Goal: Transaction & Acquisition: Purchase product/service

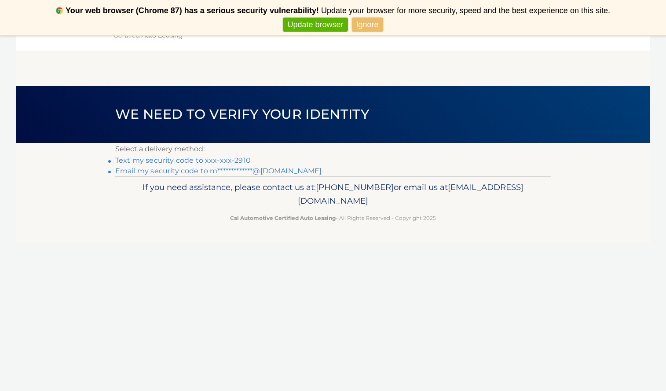
click at [205, 162] on link "Text my security code to xxx-xxx-2910" at bounding box center [182, 160] width 135 height 8
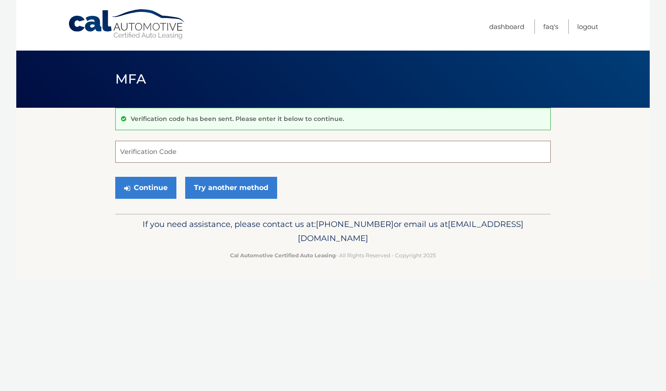
click at [181, 153] on input "Verification Code" at bounding box center [332, 152] width 435 height 22
type input "931631"
click at [136, 187] on button "Continue" at bounding box center [145, 188] width 61 height 22
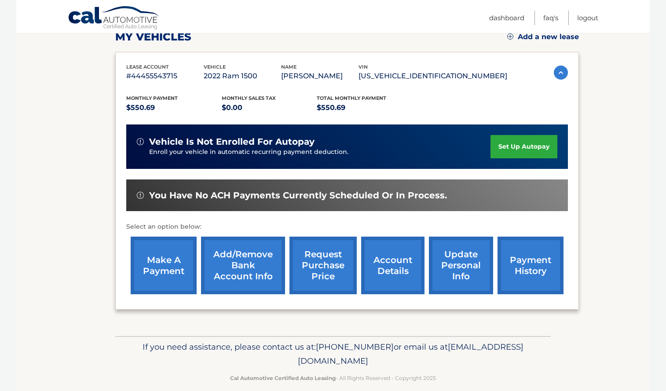
scroll to position [140, 0]
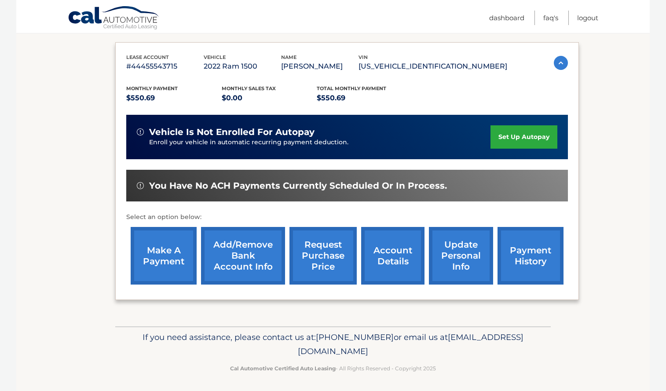
click at [168, 257] on link "make a payment" at bounding box center [164, 256] width 66 height 58
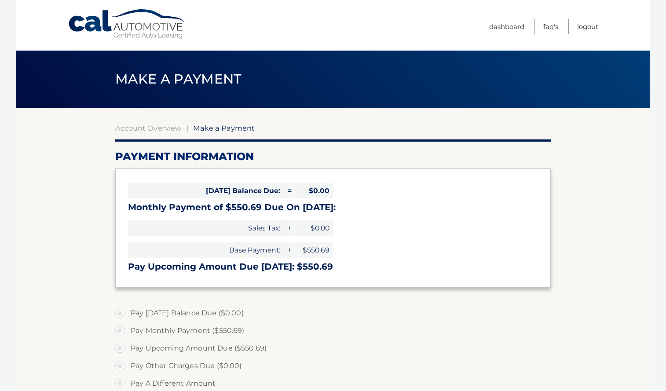
select select "OGYxNjdiNmEtM2M2ZS00NzI2LTljMjUtMGIwOTg5NDZiZjJh"
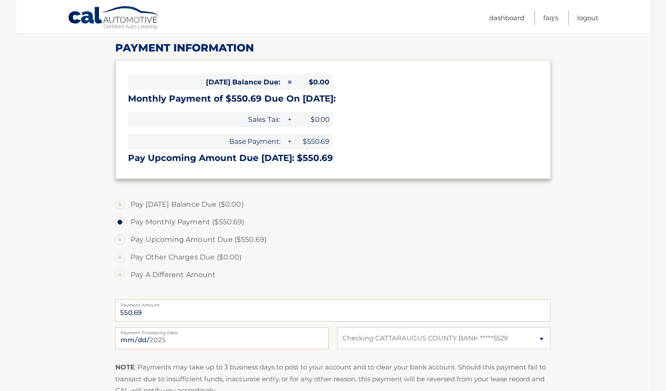
scroll to position [97, 0]
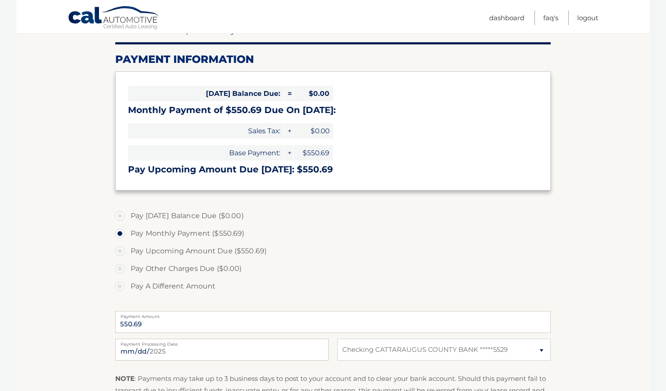
click at [121, 251] on label "Pay Upcoming Amount Due ($550.69)" at bounding box center [332, 251] width 435 height 18
click at [121, 251] on input "Pay Upcoming Amount Due ($550.69)" at bounding box center [123, 249] width 9 height 14
radio input "true"
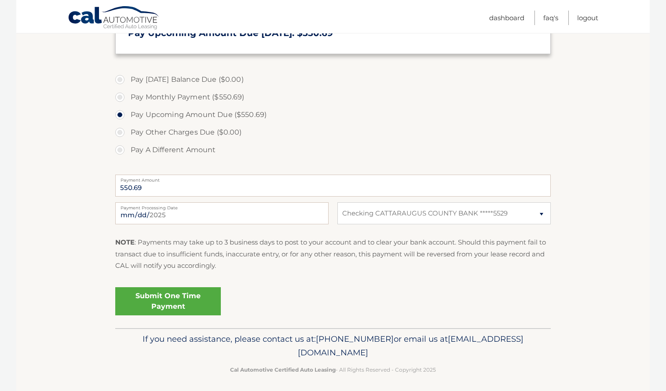
scroll to position [235, 0]
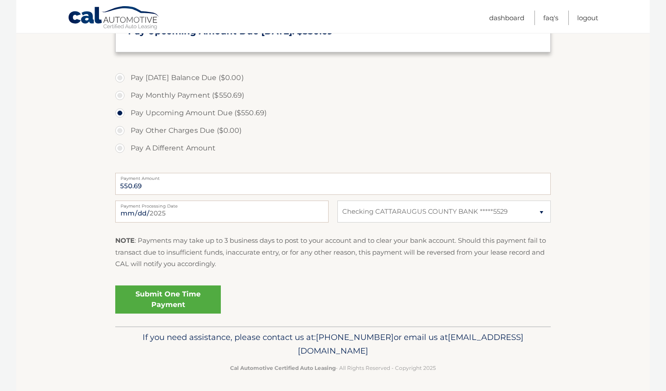
click at [154, 300] on link "Submit One Time Payment" at bounding box center [168, 299] width 106 height 28
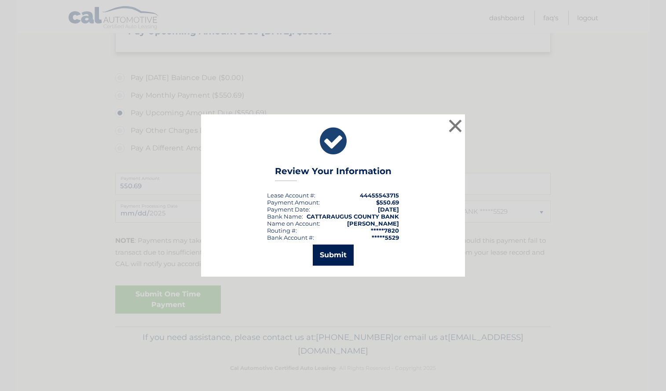
click at [337, 254] on button "Submit" at bounding box center [333, 255] width 41 height 21
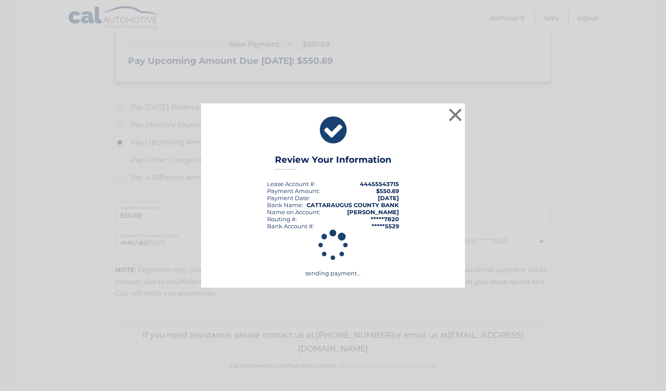
scroll to position [204, 0]
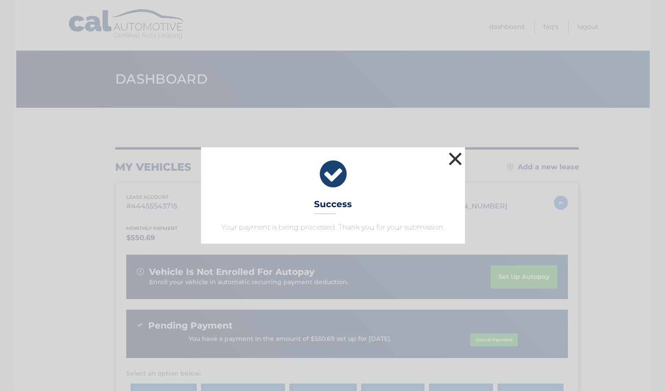
click at [459, 159] on button "×" at bounding box center [455, 159] width 18 height 18
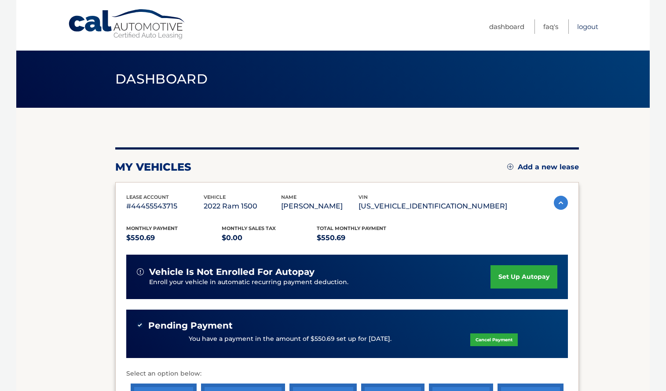
click at [587, 27] on link "Logout" at bounding box center [587, 26] width 21 height 15
